Goal: Find contact information: Find contact information

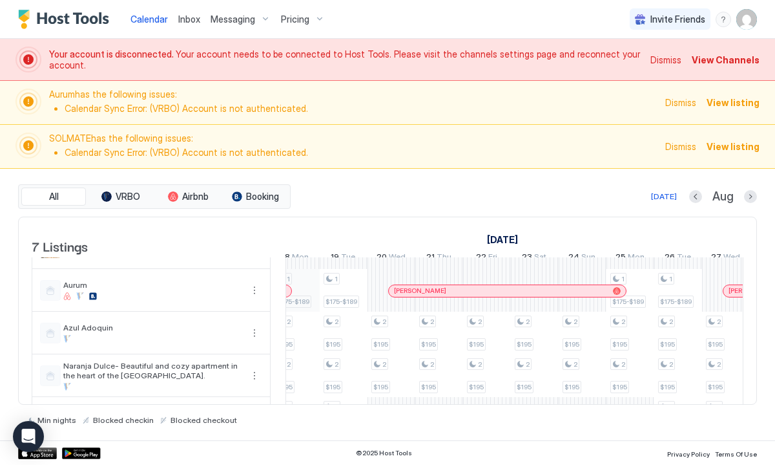
scroll to position [0, 1108]
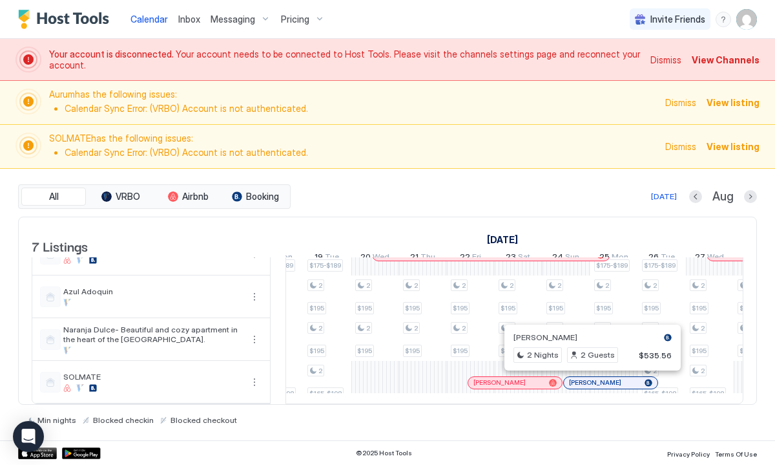
click at [588, 384] on div at bounding box center [588, 382] width 10 height 10
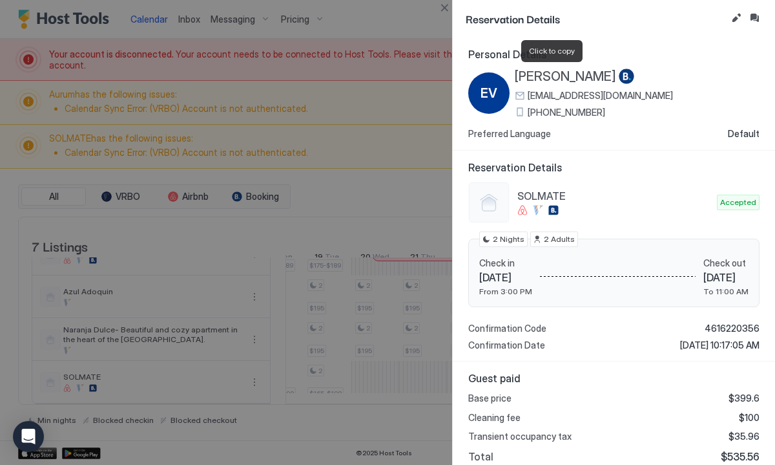
click at [535, 76] on span "[PERSON_NAME]" at bounding box center [565, 76] width 101 height 16
click at [532, 96] on span "[EMAIL_ADDRESS][DOMAIN_NAME]" at bounding box center [600, 96] width 145 height 12
click at [520, 96] on div "[EMAIL_ADDRESS][DOMAIN_NAME]" at bounding box center [594, 96] width 158 height 12
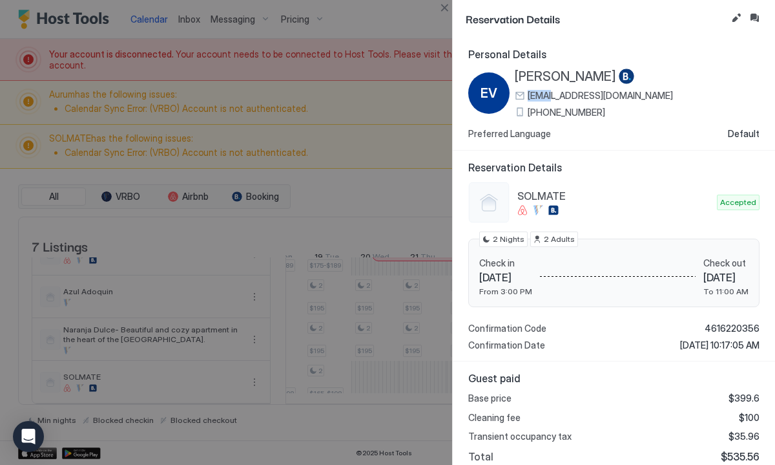
click at [520, 96] on div "[EMAIL_ADDRESS][DOMAIN_NAME]" at bounding box center [594, 96] width 158 height 12
click at [737, 17] on button "Edit reservation" at bounding box center [737, 18] width 16 height 16
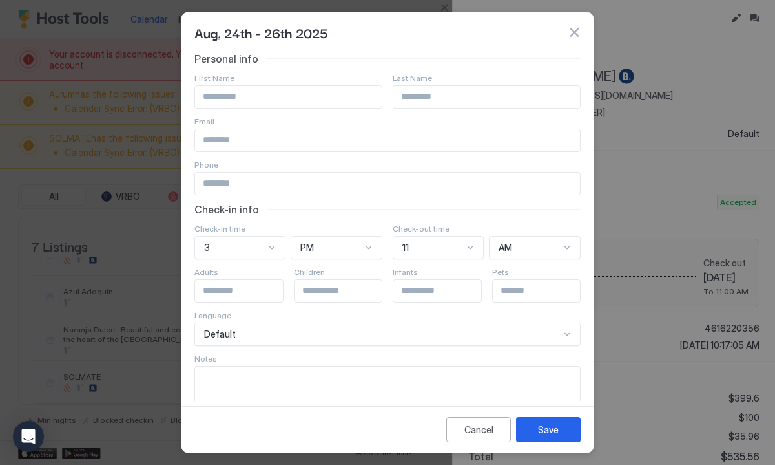
click at [574, 34] on button "button" at bounding box center [574, 32] width 13 height 13
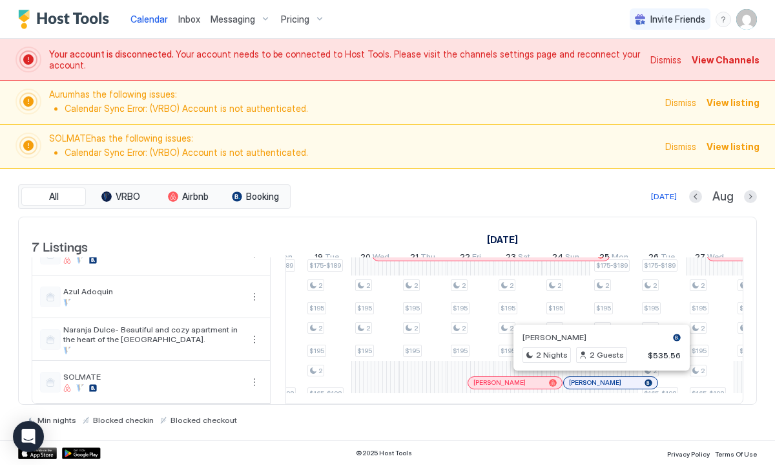
click at [597, 382] on div at bounding box center [597, 382] width 10 height 10
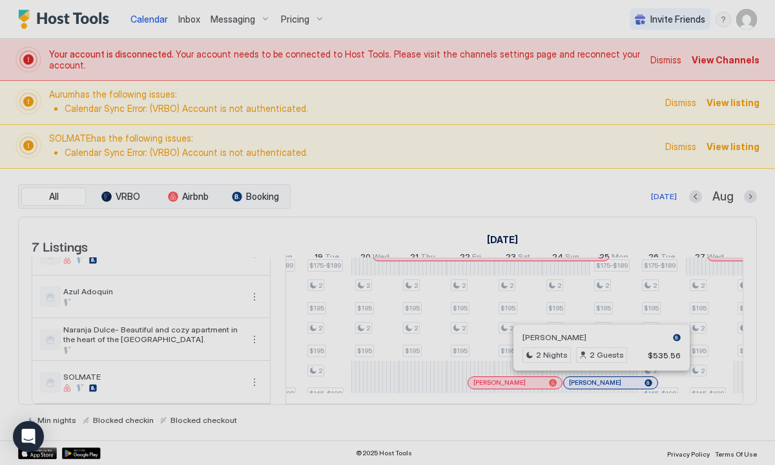
click at [597, 382] on div at bounding box center [387, 232] width 775 height 465
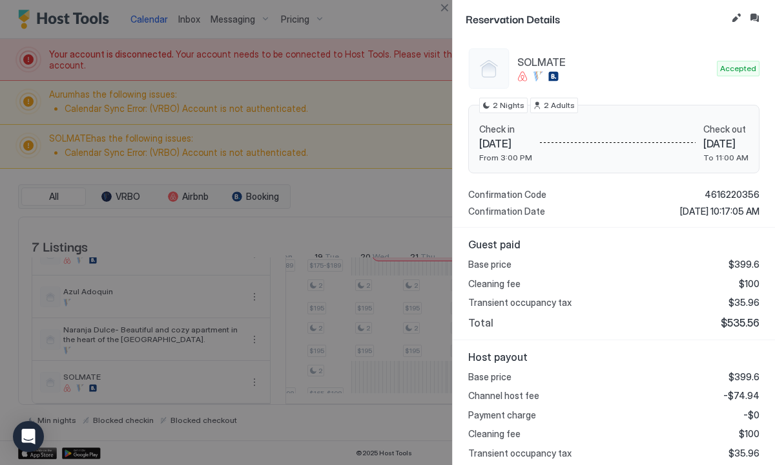
scroll to position [0, 0]
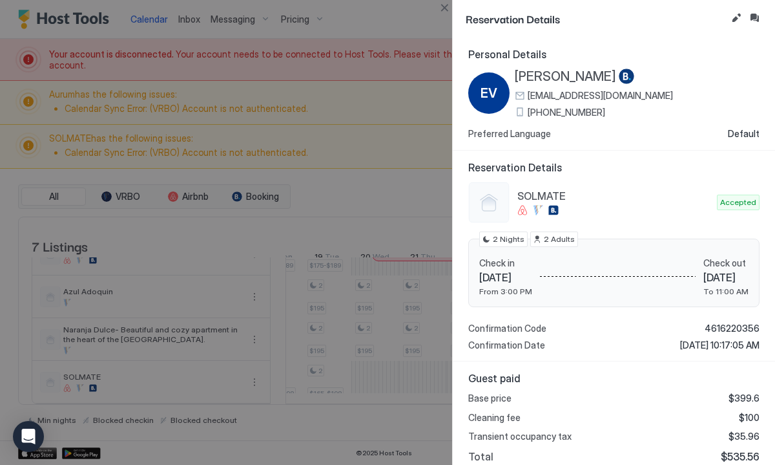
click at [500, 101] on div "EV" at bounding box center [488, 92] width 41 height 41
click at [538, 96] on span "[EMAIL_ADDRESS][DOMAIN_NAME]" at bounding box center [600, 96] width 145 height 12
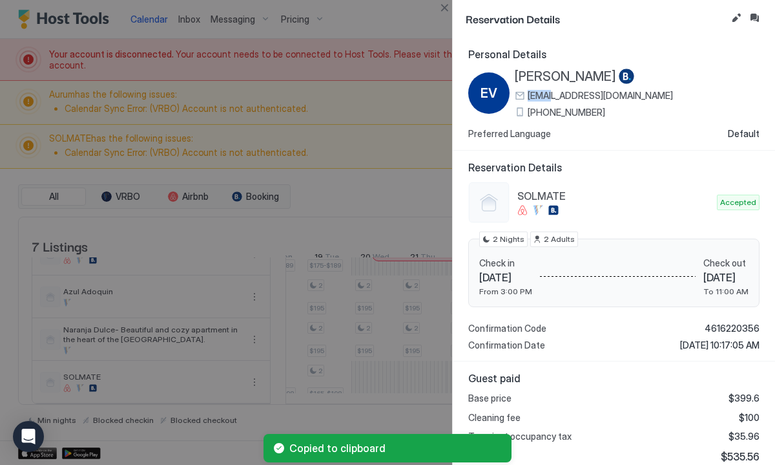
click at [538, 96] on span "[EMAIL_ADDRESS][DOMAIN_NAME]" at bounding box center [600, 96] width 145 height 12
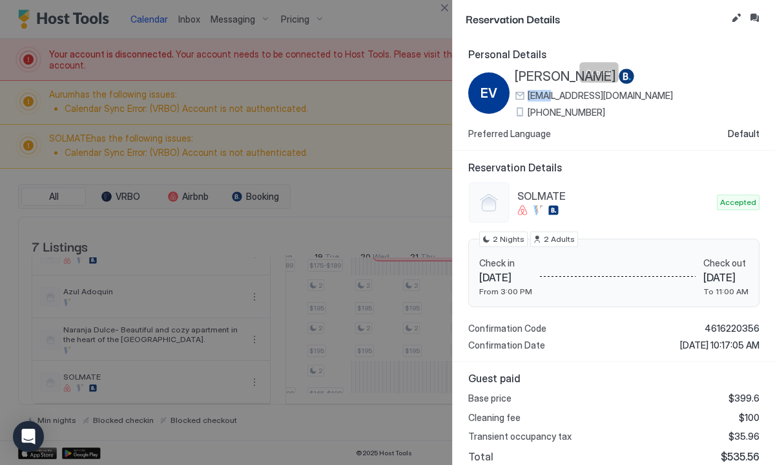
click at [531, 91] on span "[EMAIL_ADDRESS][DOMAIN_NAME]" at bounding box center [600, 96] width 145 height 12
copy span "[EMAIL_ADDRESS][DOMAIN_NAME]"
click at [393, 180] on div at bounding box center [387, 232] width 775 height 465
click at [370, 179] on div at bounding box center [387, 232] width 775 height 465
